Goal: Task Accomplishment & Management: Manage account settings

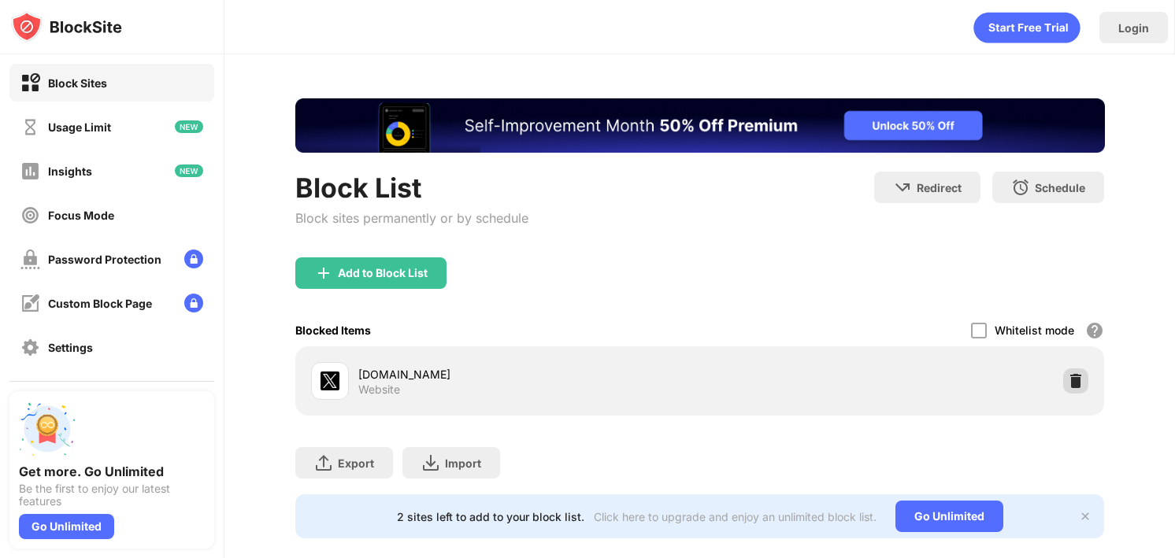
click at [1066, 372] on div at bounding box center [1075, 380] width 25 height 25
